Goal: Task Accomplishment & Management: Complete application form

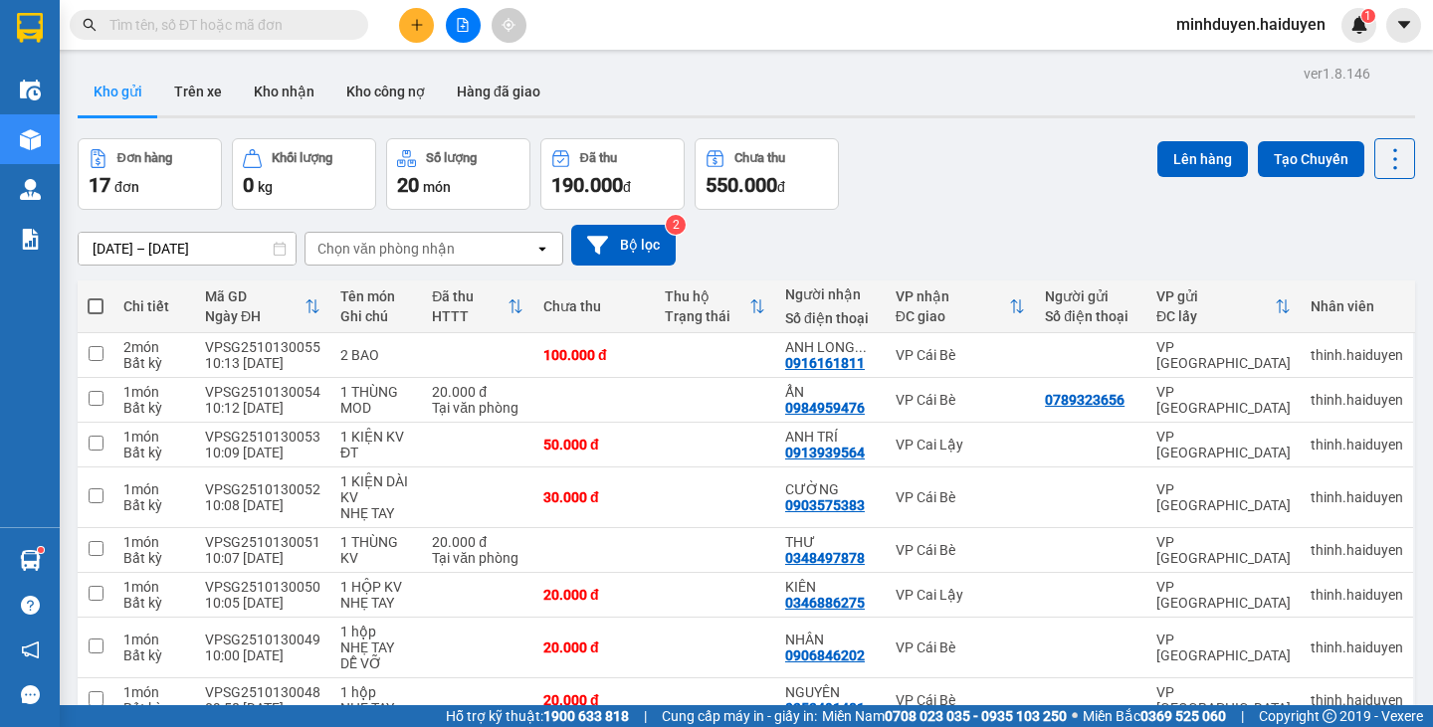
click at [208, 18] on input "text" at bounding box center [226, 25] width 235 height 22
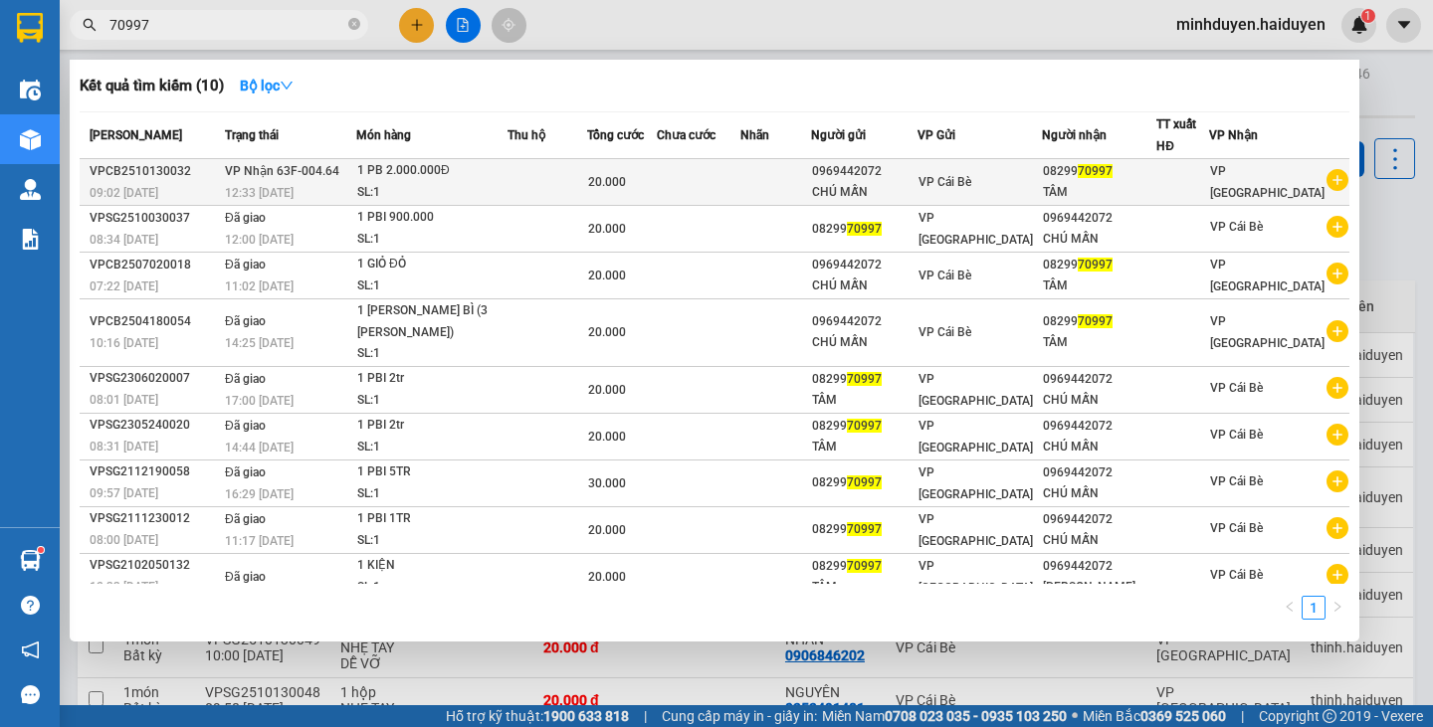
type input "70997"
click at [417, 183] on div "SL: 1" at bounding box center [431, 193] width 149 height 22
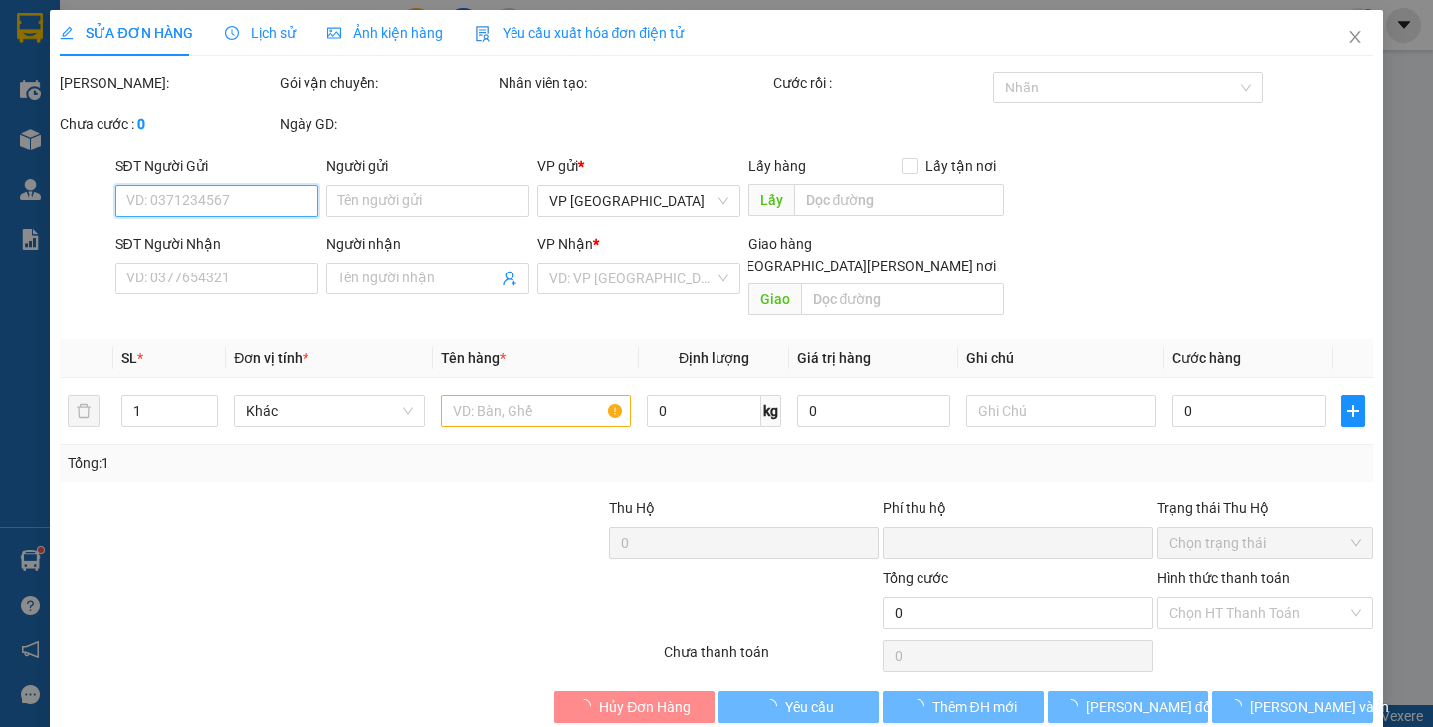
type input "0969442072"
type input "CHÚ MẪN"
type input "0829970997"
type input "TÂM"
type input "0"
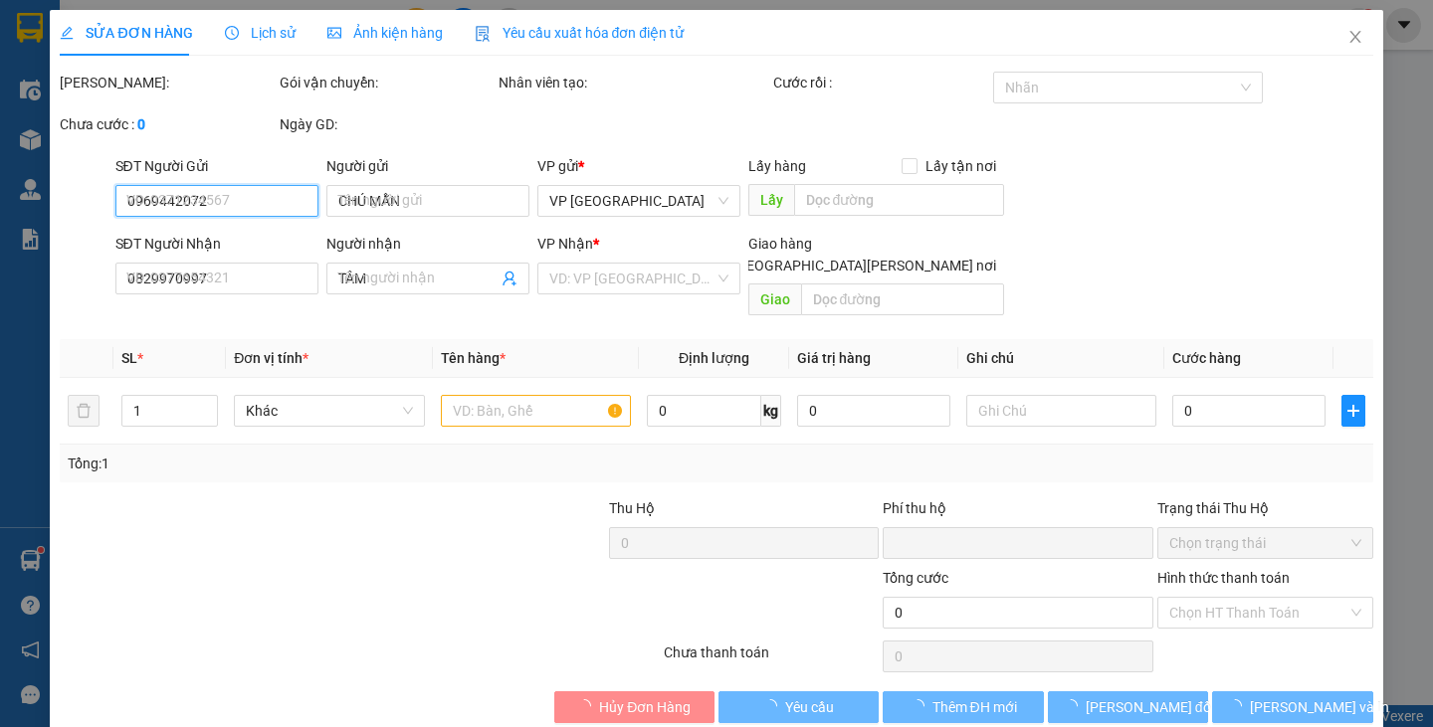
type input "20.000"
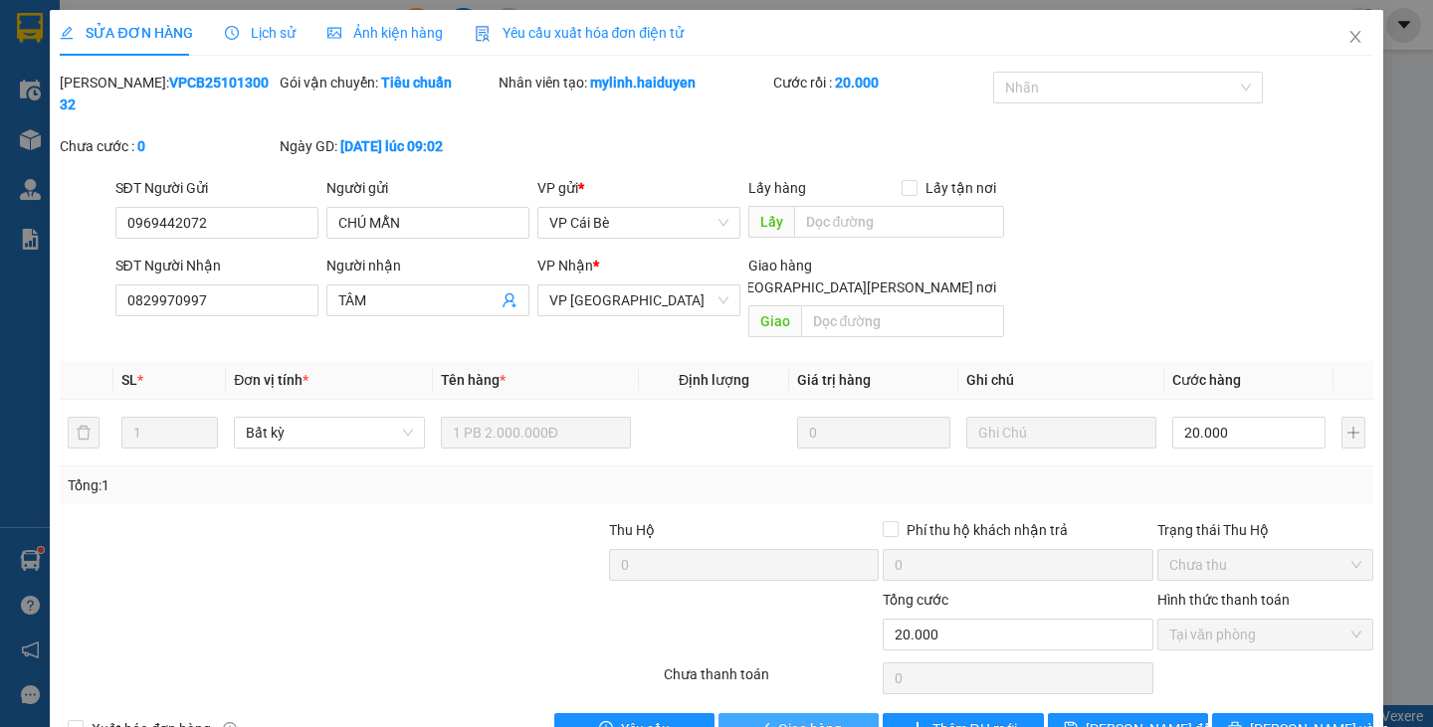
click at [759, 721] on icon "check" at bounding box center [763, 728] width 14 height 14
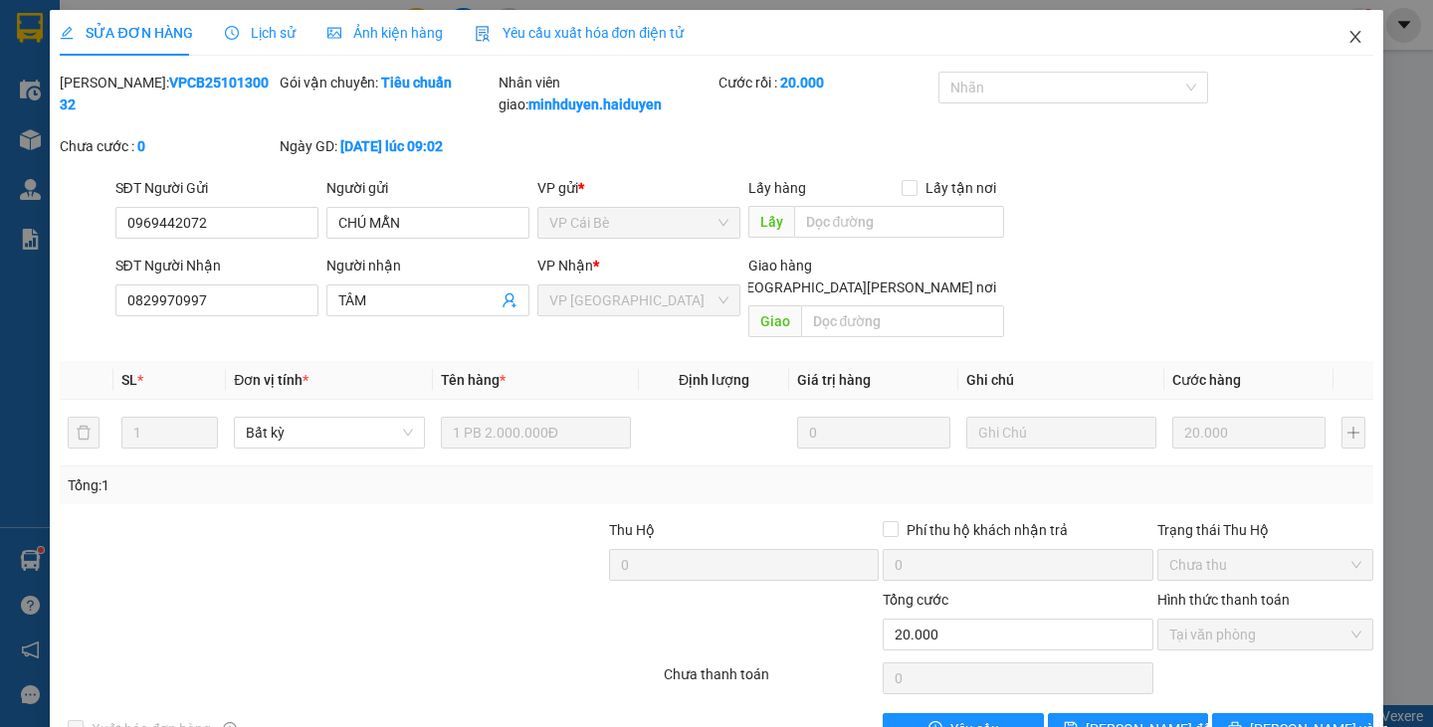
click at [1348, 37] on span "Close" at bounding box center [1356, 38] width 56 height 56
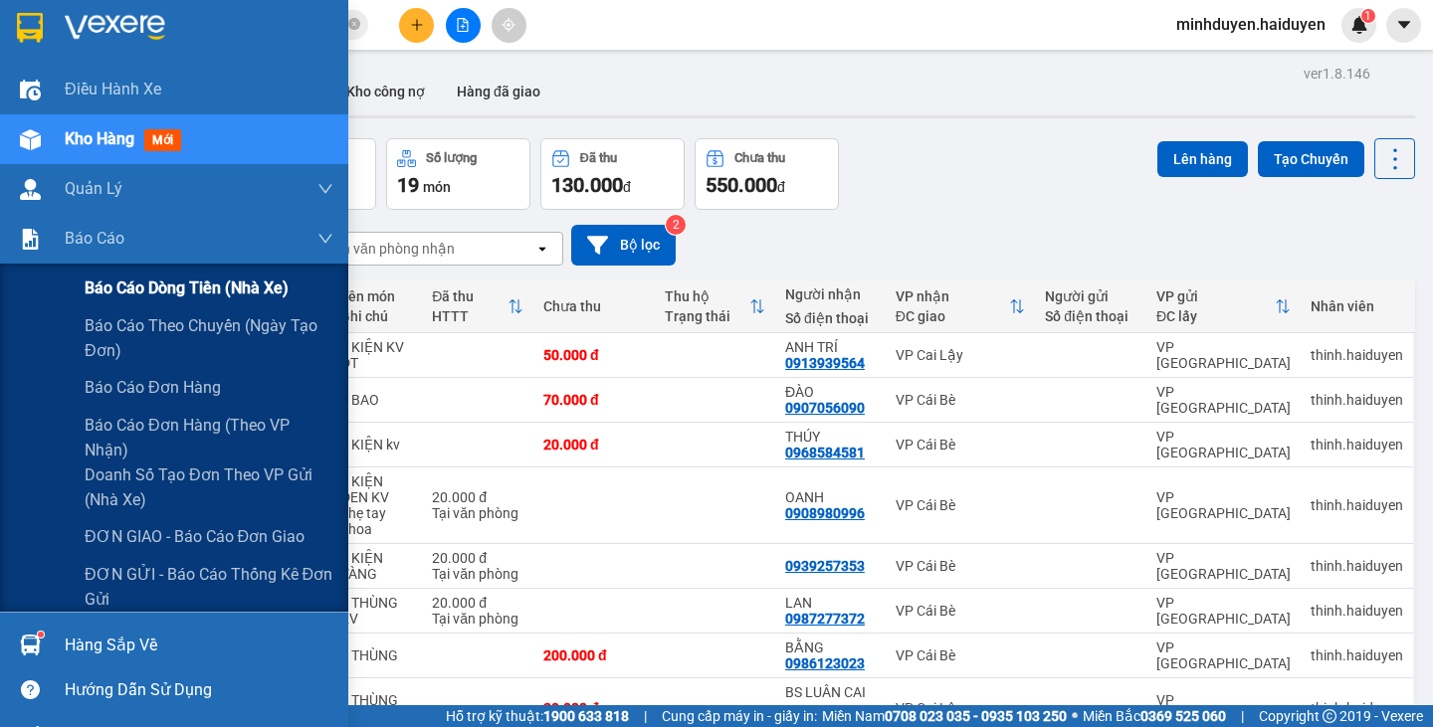
click at [155, 279] on span "Báo cáo dòng tiền (nhà xe)" at bounding box center [187, 288] width 204 height 25
